Goal: Find specific page/section: Find specific page/section

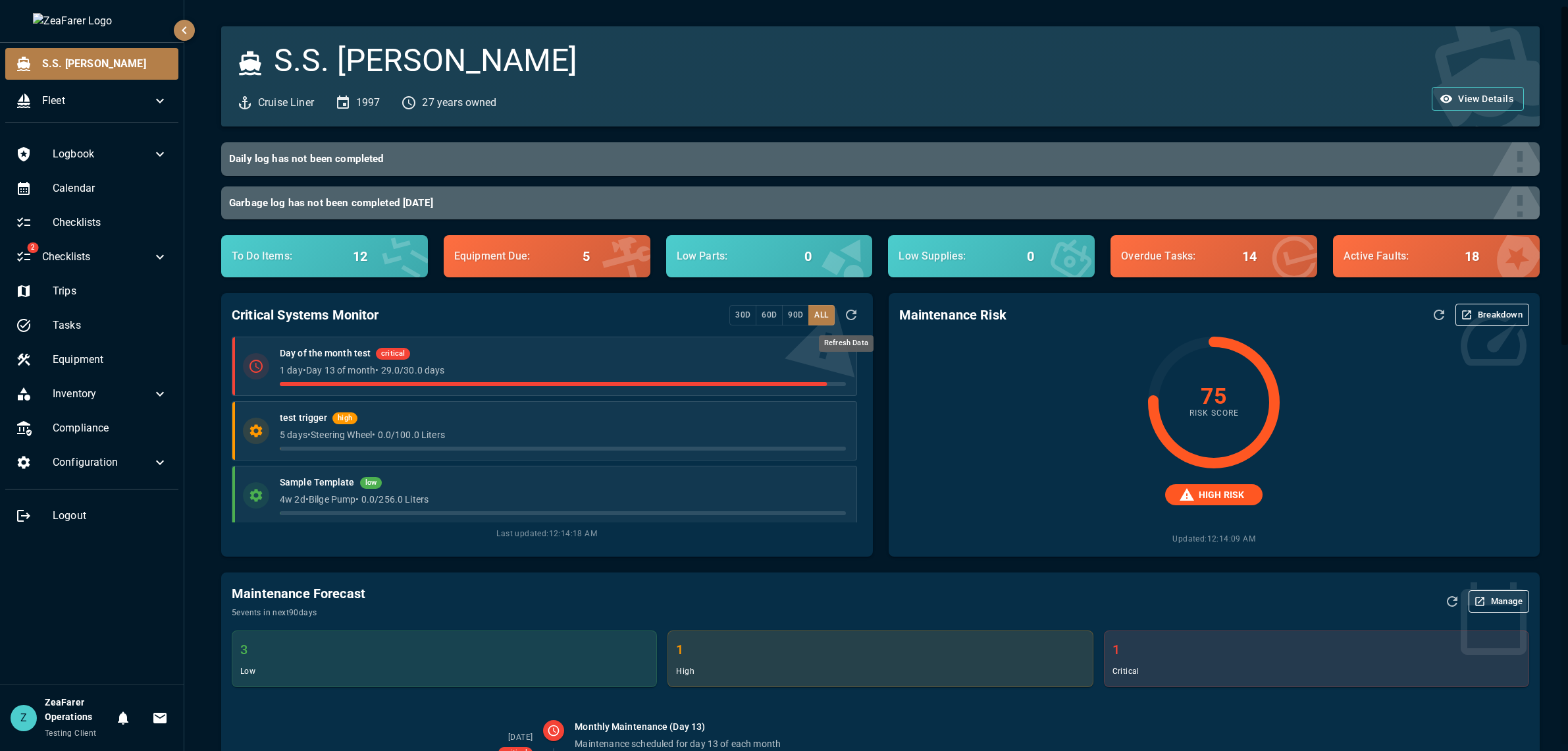
click at [843, 315] on icon "Refresh Data" at bounding box center [850, 314] width 16 height 16
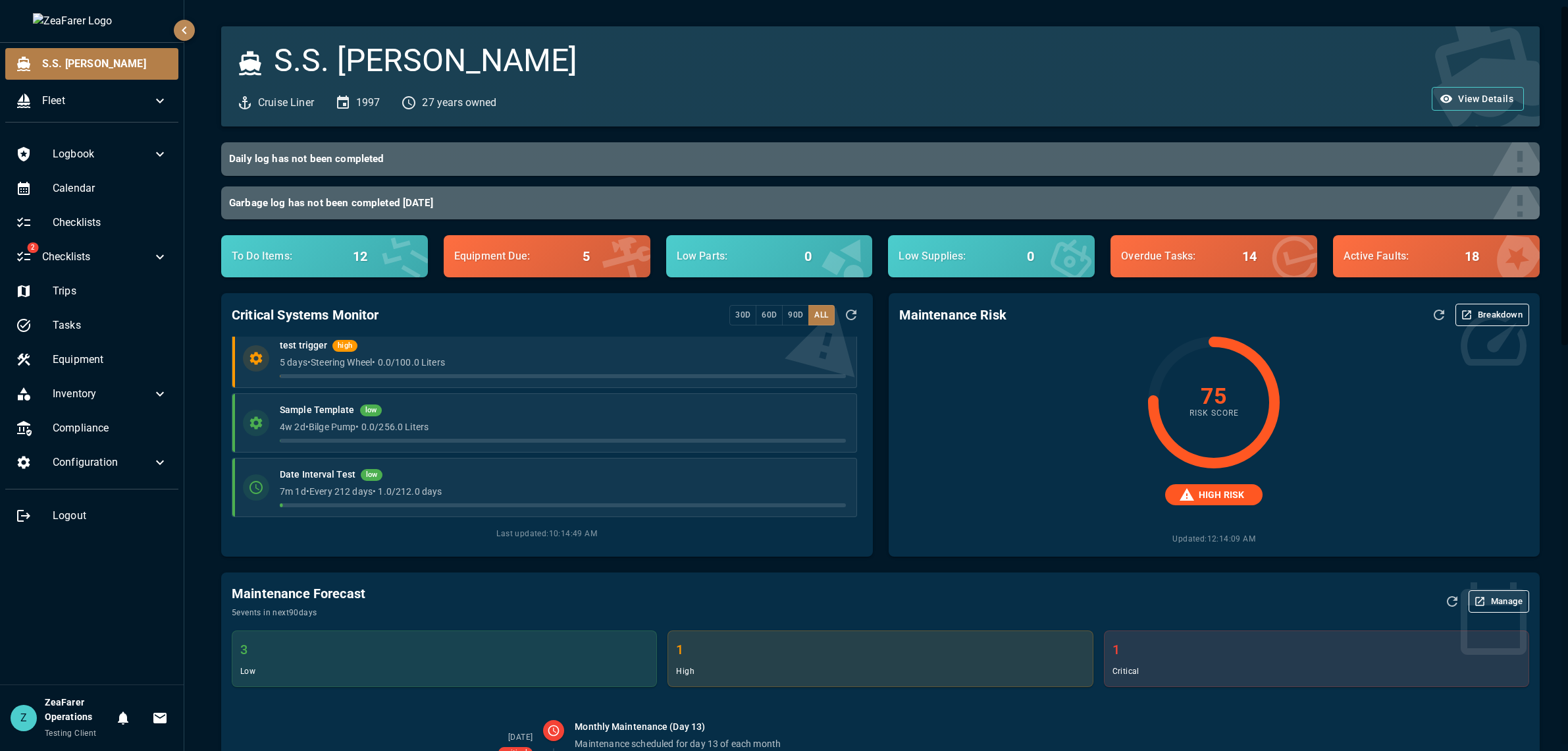
click at [1474, 315] on button "Breakdown" at bounding box center [1492, 314] width 74 height 22
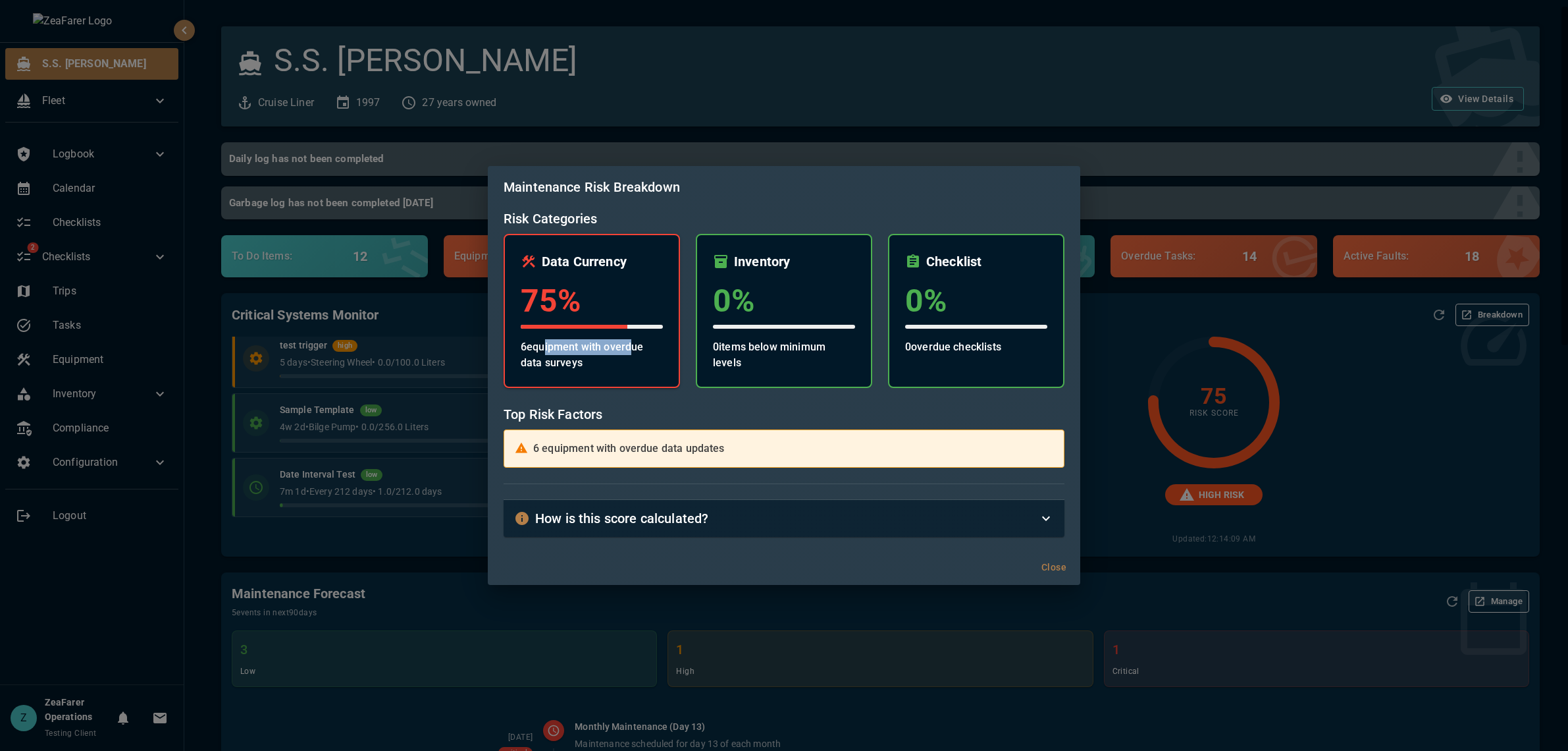
drag, startPoint x: 543, startPoint y: 354, endPoint x: 629, endPoint y: 352, distance: 86.0
click at [629, 352] on p "6 equipment with overdue data surveys" at bounding box center [591, 355] width 142 height 31
click at [576, 360] on p "6 equipment with overdue data surveys" at bounding box center [591, 355] width 142 height 31
drag, startPoint x: 716, startPoint y: 359, endPoint x: 825, endPoint y: 364, distance: 109.1
click at [825, 364] on p "0 items below minimum levels" at bounding box center [784, 355] width 142 height 31
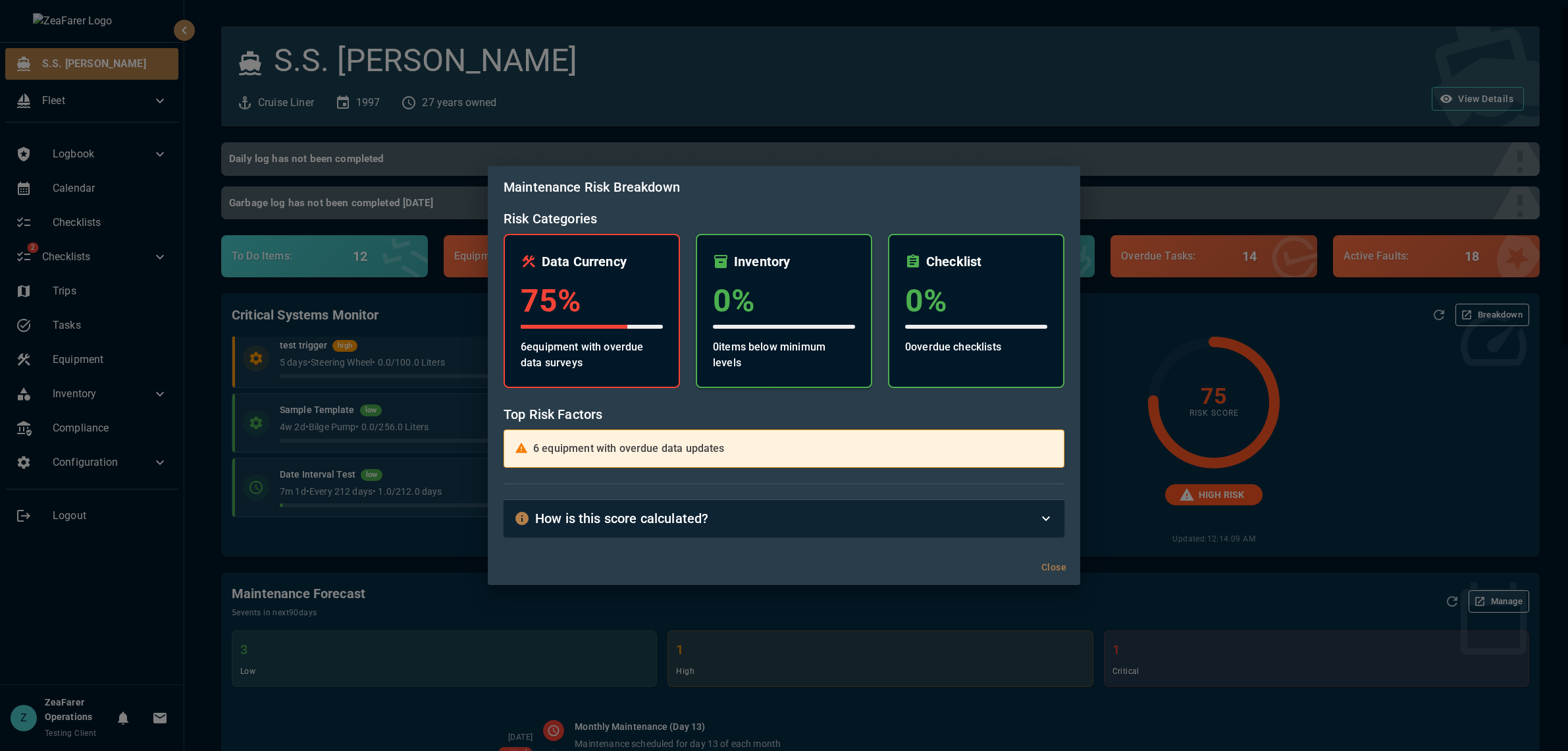
click at [808, 355] on p "0 items below minimum levels" at bounding box center [784, 355] width 142 height 31
drag, startPoint x: 907, startPoint y: 343, endPoint x: 1039, endPoint y: 347, distance: 132.1
click at [1039, 347] on p "0 overdue checklists" at bounding box center [977, 346] width 142 height 16
click at [797, 524] on div "How is this score calculated?" at bounding box center [776, 518] width 524 height 21
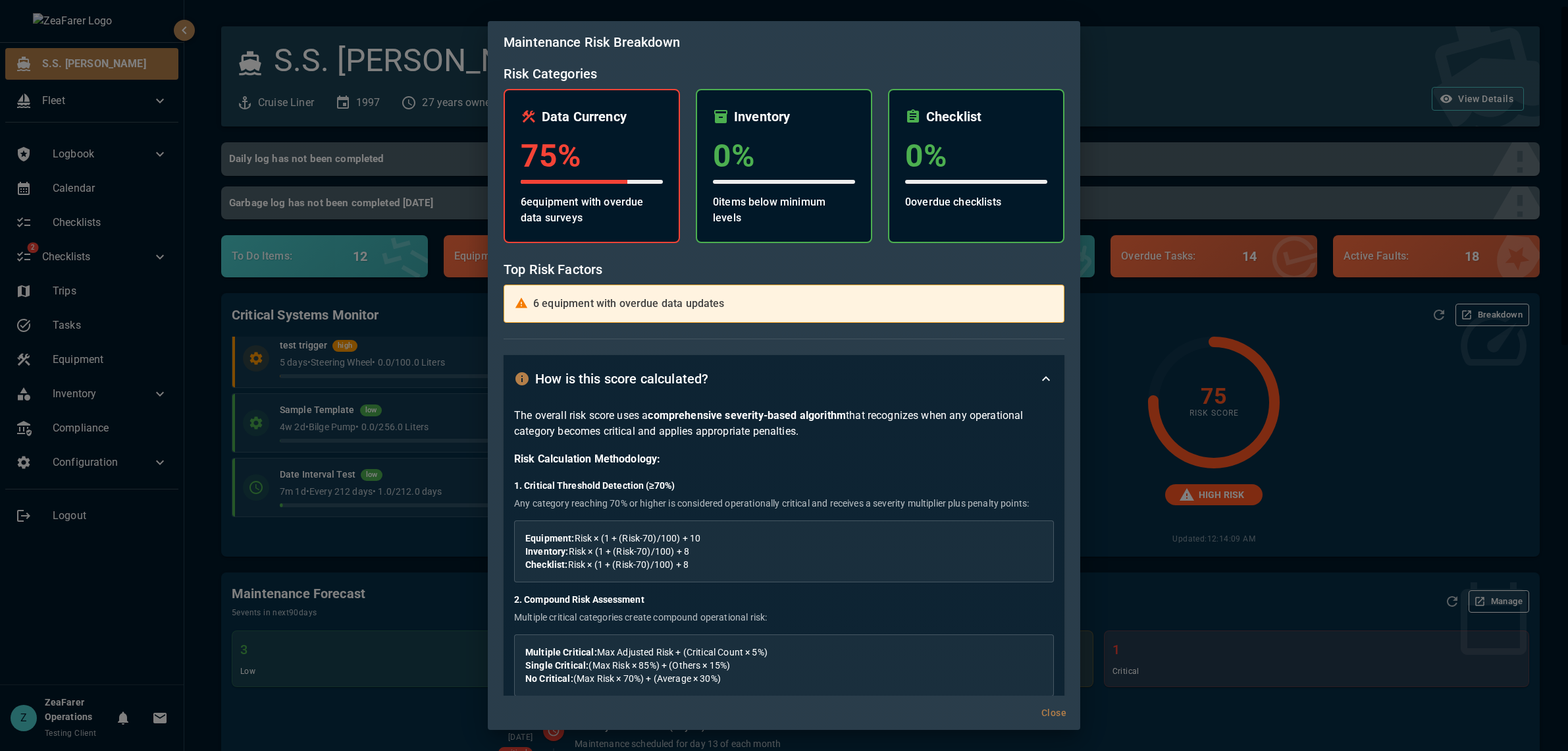
scroll to position [65, 0]
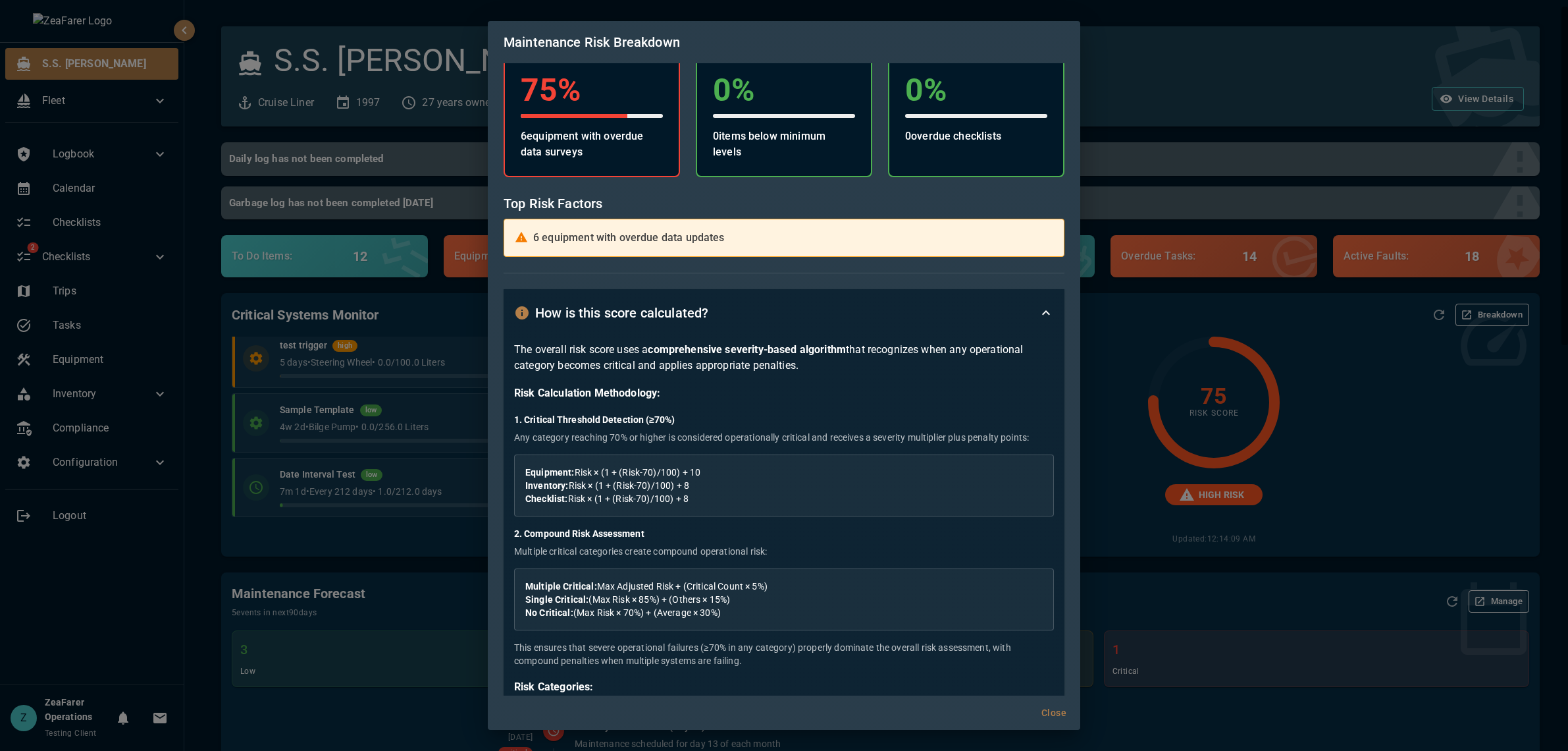
click at [1049, 709] on button "Close" at bounding box center [1054, 712] width 42 height 24
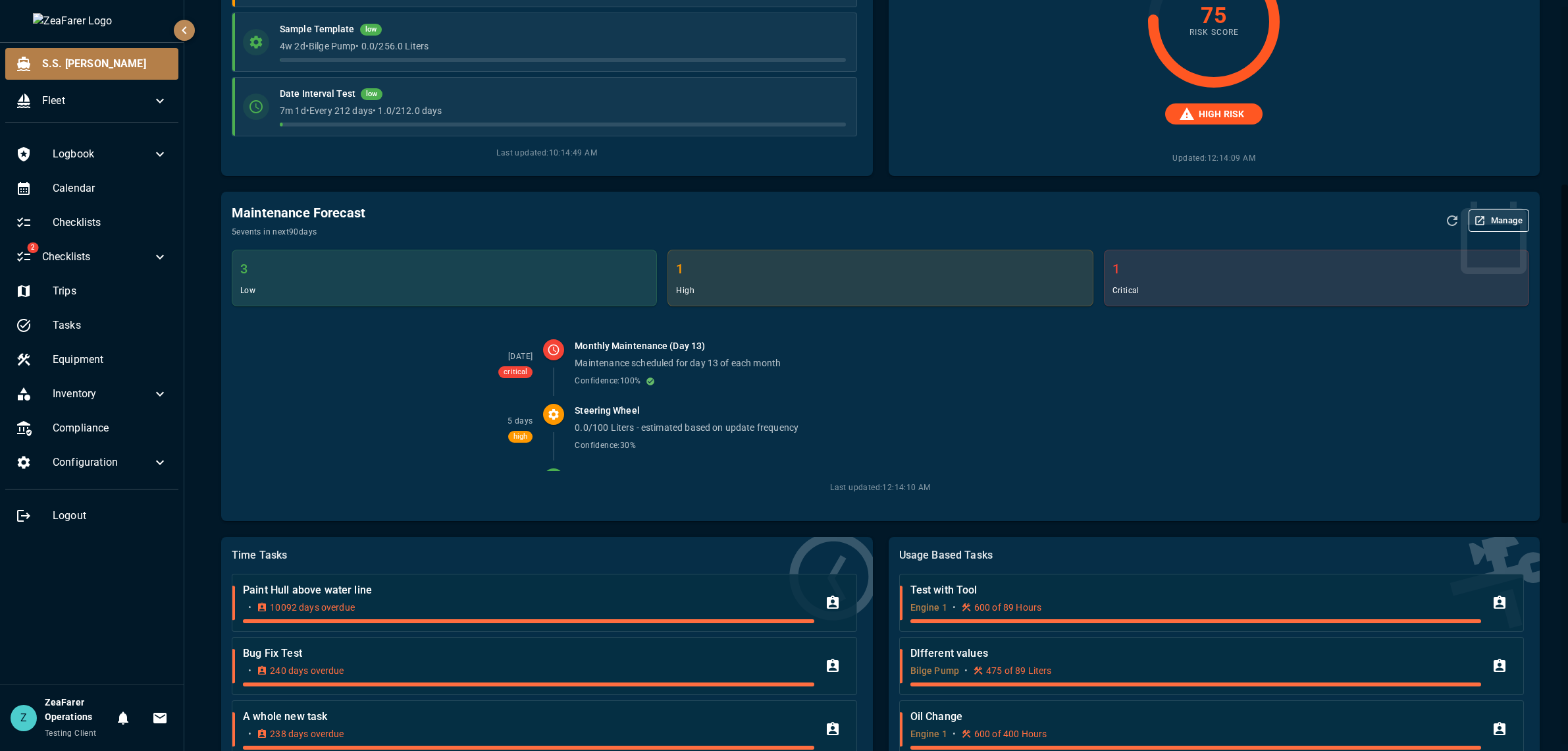
scroll to position [395, 0]
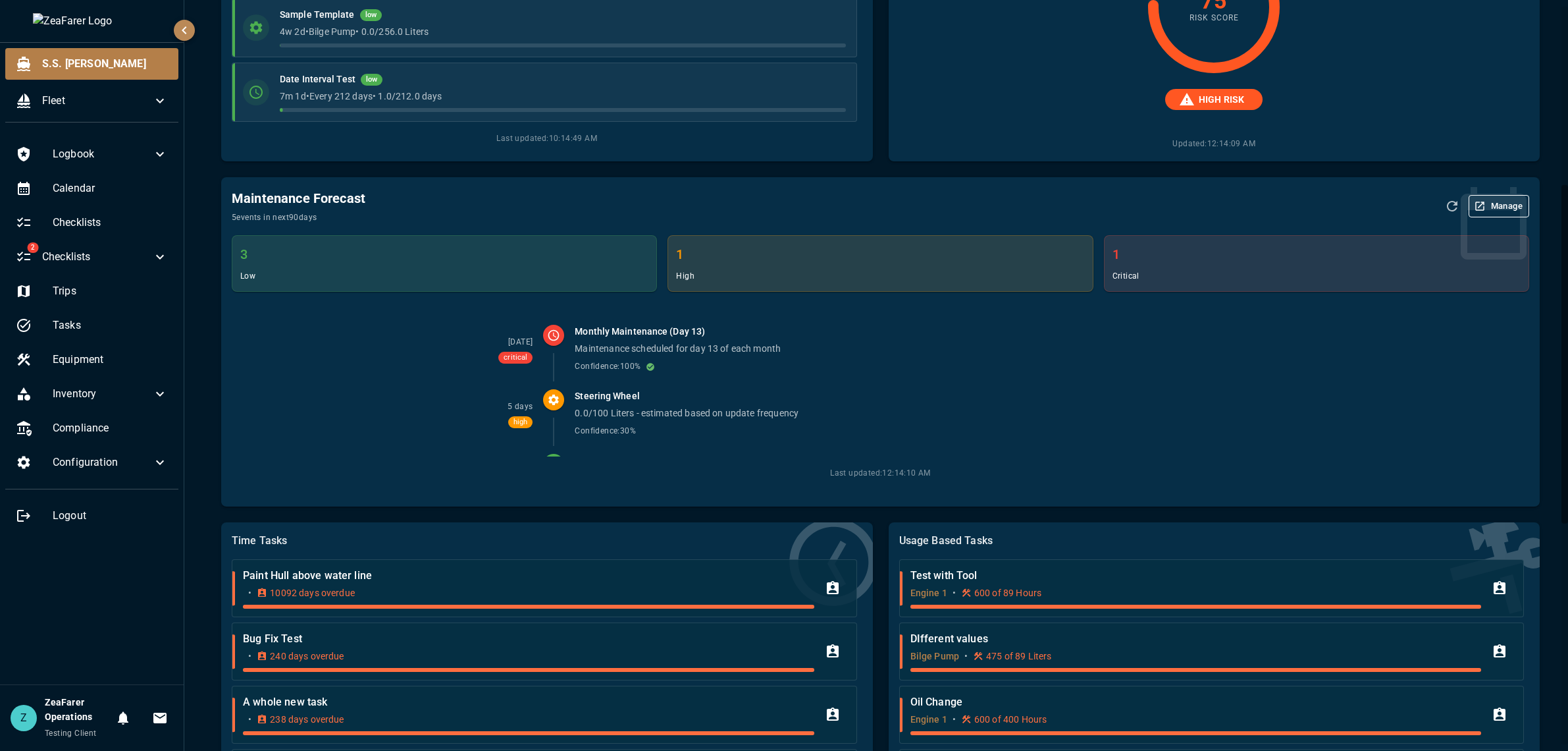
click at [67, 241] on ul "Logbook Calendar Checklists 2 Checklists Trips Tasks Equipment Inventory Compli…" at bounding box center [91, 335] width 183 height 406
click at [76, 263] on span "Checklists" at bounding box center [97, 256] width 110 height 16
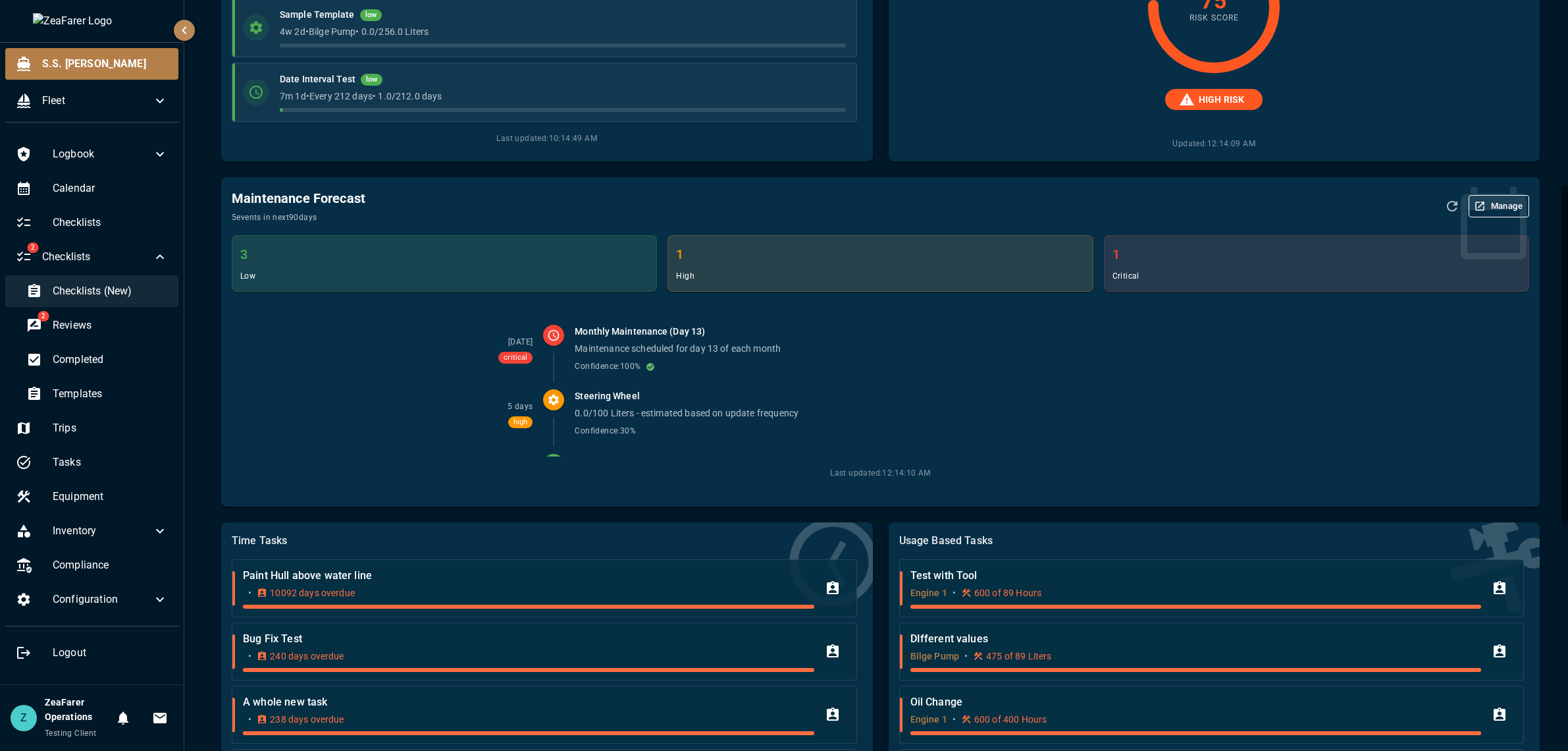
click at [85, 287] on span "Checklists (New)" at bounding box center [110, 290] width 115 height 16
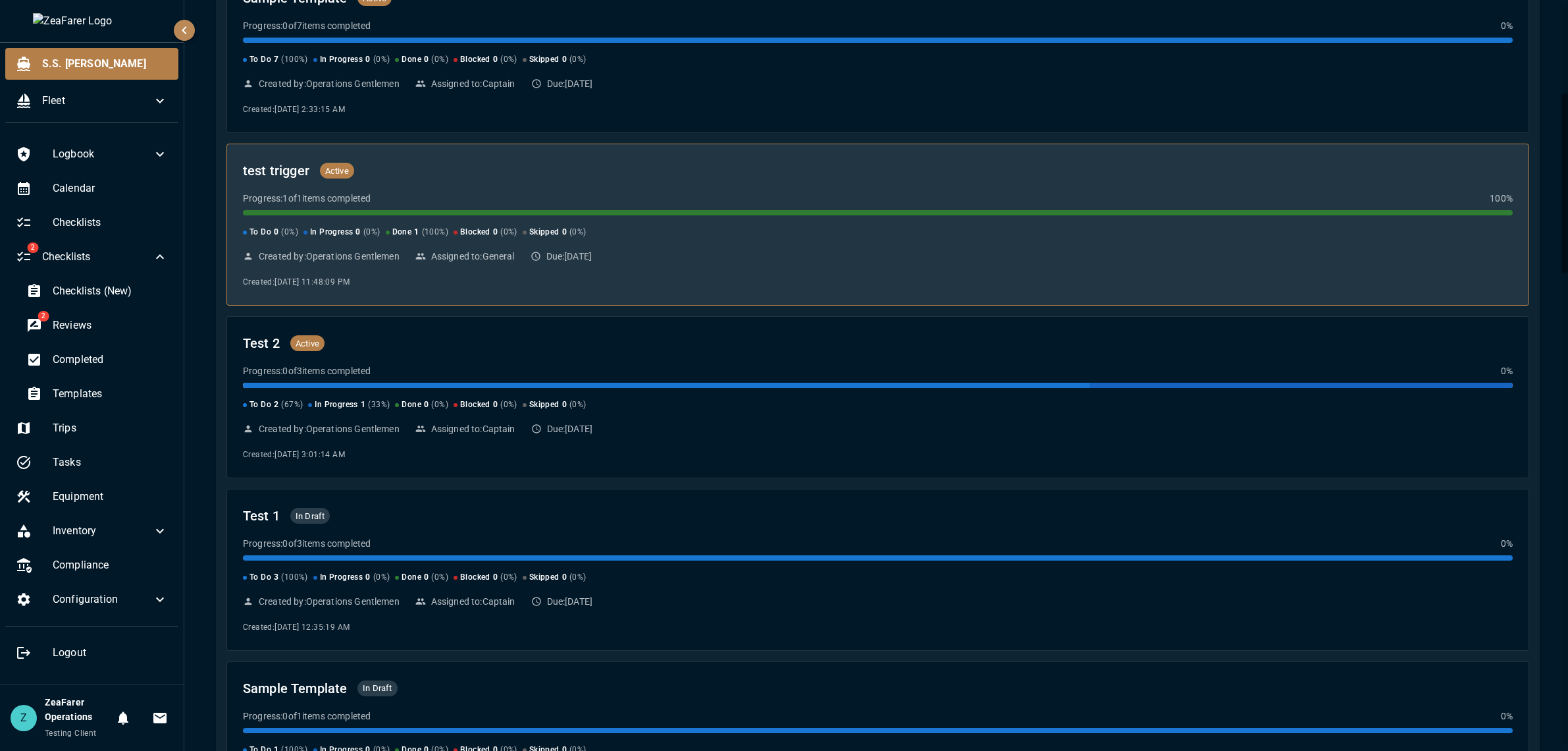
scroll to position [395, 0]
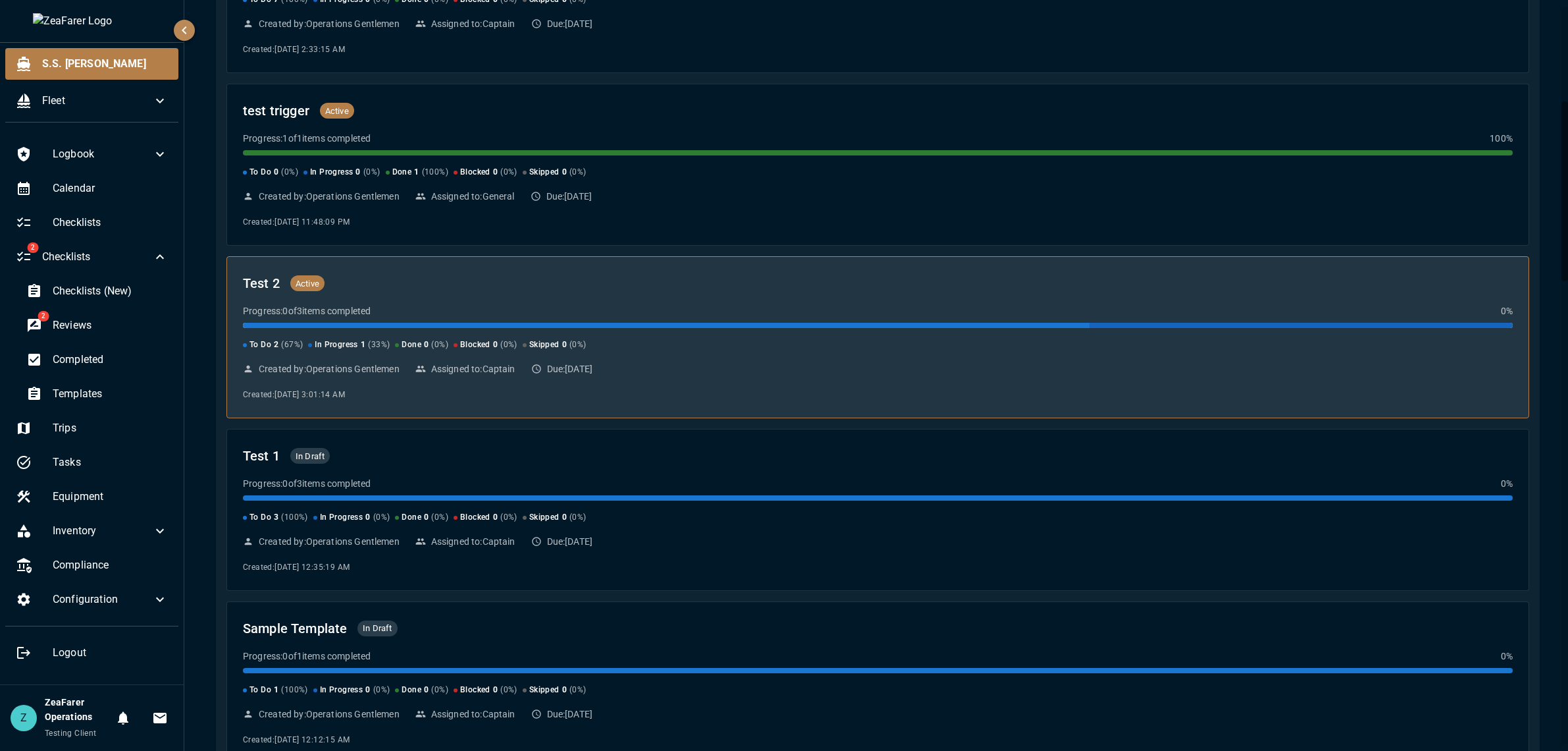
click at [670, 337] on div "To Do 2 ( 67 %) In Progress 1 ( 33 %) Done 0 ( 0 %) Blocked 0 ( 0 %) Skipped 0 …" at bounding box center [878, 336] width 1270 height 29
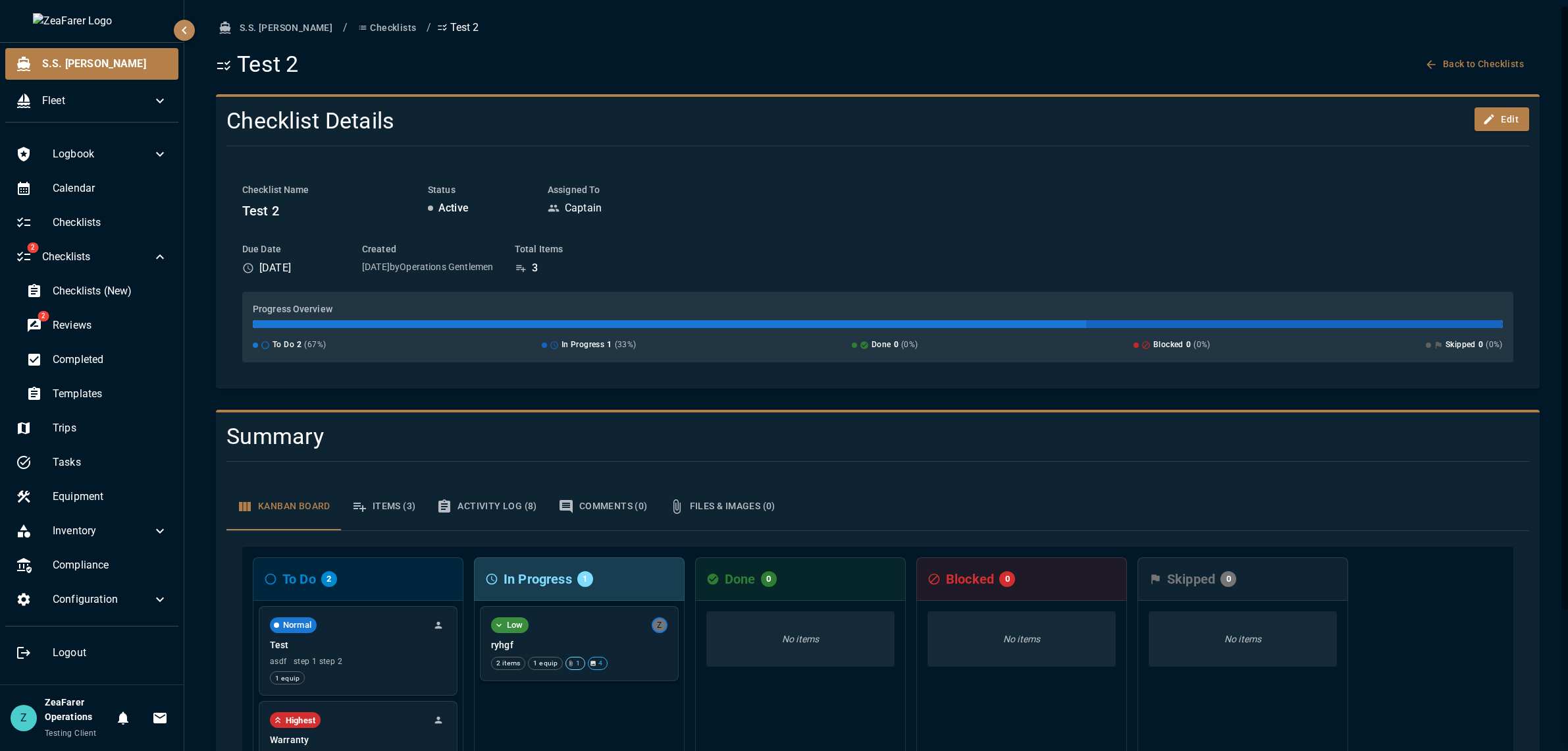
click at [353, 26] on button "Checklists" at bounding box center [387, 28] width 68 height 24
